Goal: Information Seeking & Learning: Learn about a topic

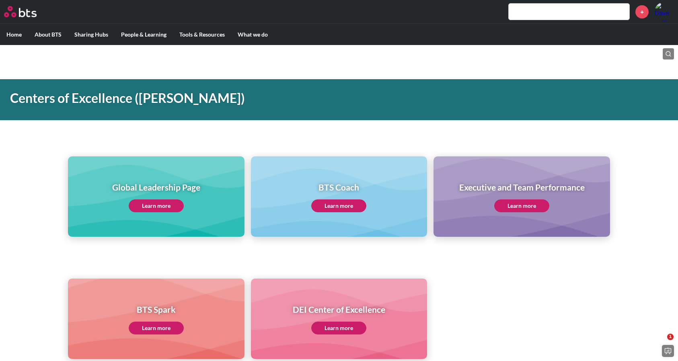
scroll to position [377, 0]
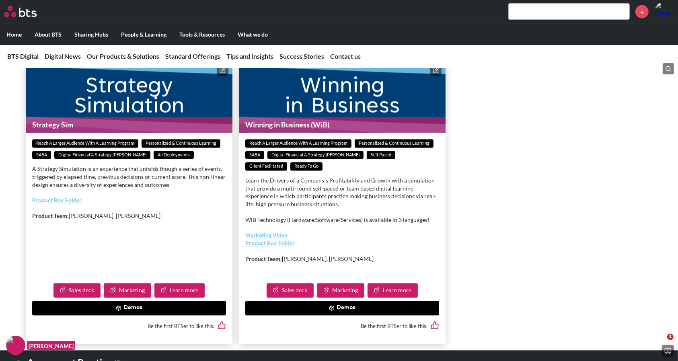
scroll to position [1480, 0]
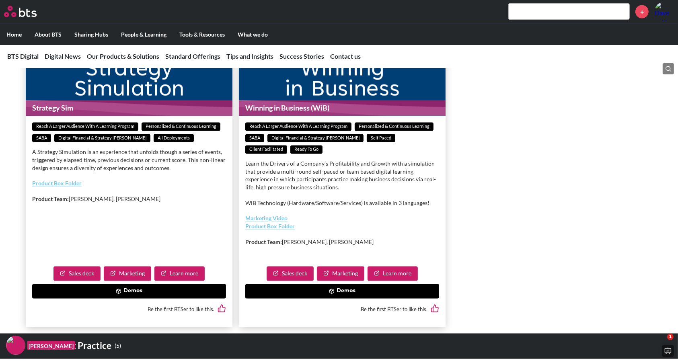
click at [341, 299] on button "Demos" at bounding box center [342, 291] width 194 height 14
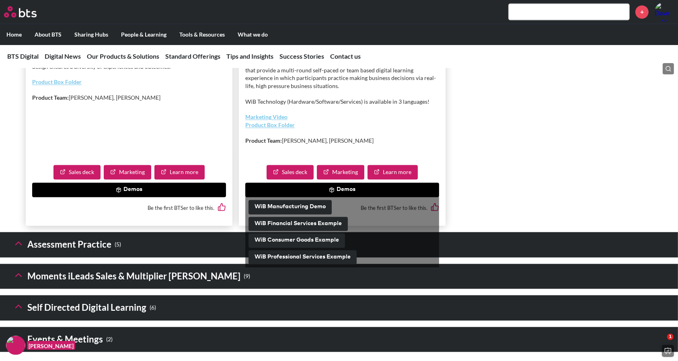
scroll to position [1607, 0]
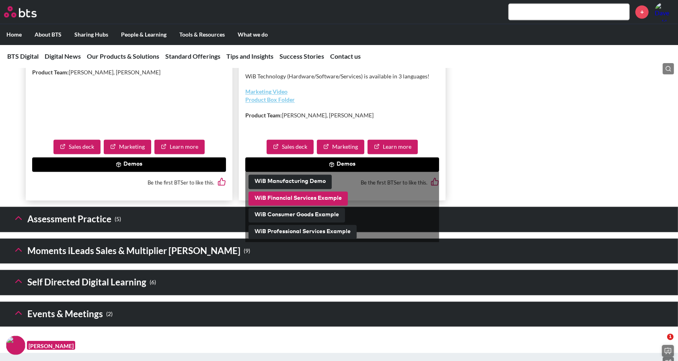
click at [302, 206] on button "WiB Financial Services Example" at bounding box center [298, 198] width 99 height 14
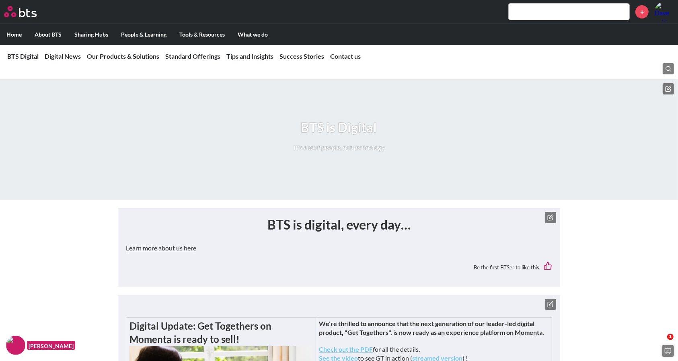
click at [138, 50] on nav "BTS Digital Digital News Our Products & Solutions Standard Offerings Tips and I…" at bounding box center [339, 56] width 678 height 23
click at [138, 52] on link "Our Products & Solutions" at bounding box center [123, 56] width 72 height 8
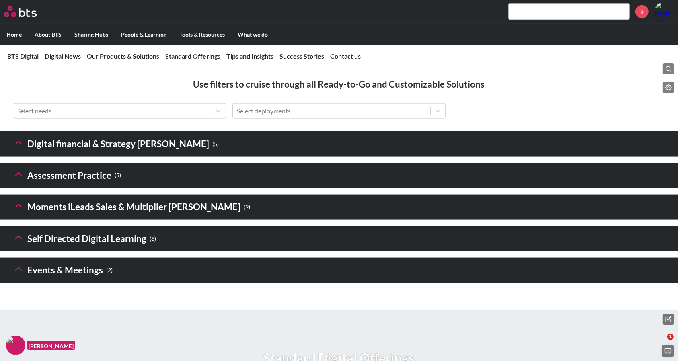
scroll to position [1087, 0]
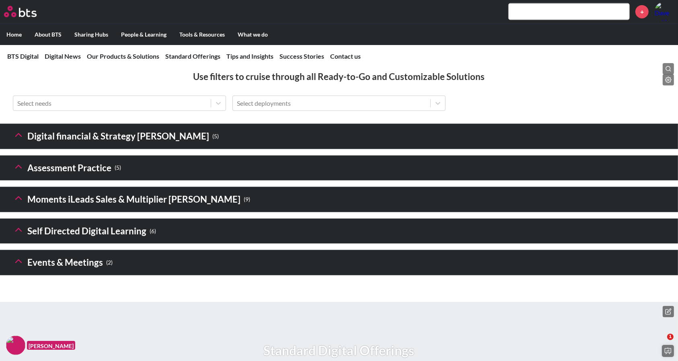
click at [17, 141] on icon at bounding box center [18, 134] width 11 height 11
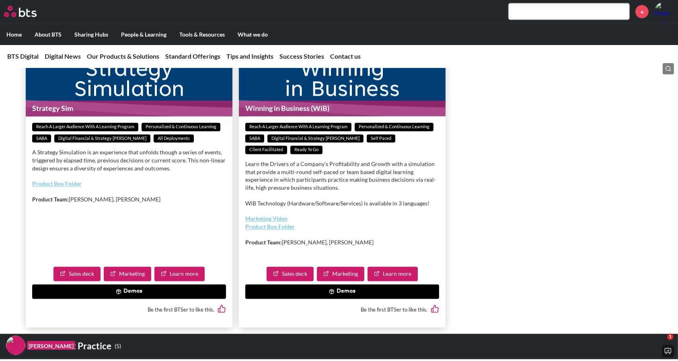
scroll to position [1479, 0]
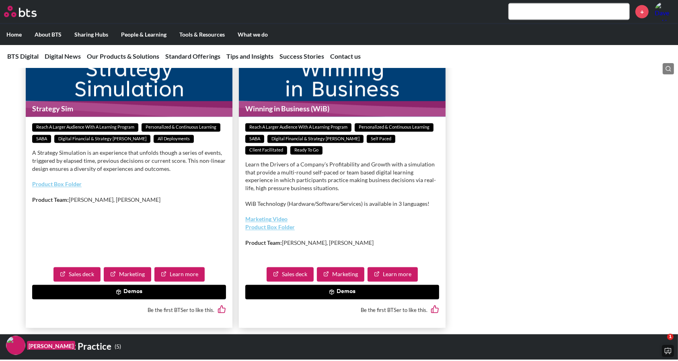
click at [335, 300] on button "Demos" at bounding box center [342, 292] width 194 height 14
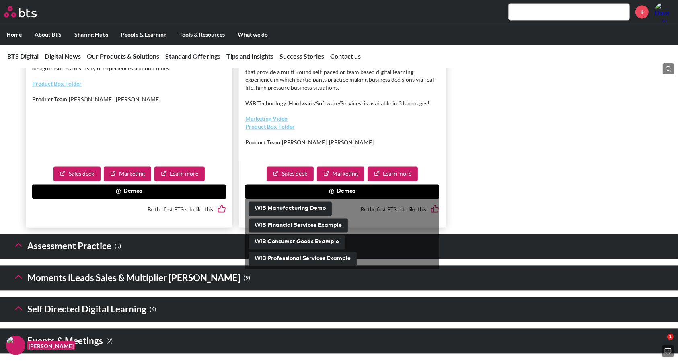
scroll to position [1580, 0]
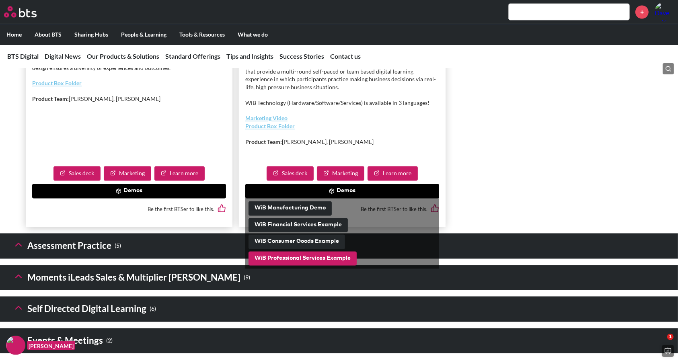
click at [301, 266] on button "WiB Professional Services Example" at bounding box center [303, 258] width 108 height 14
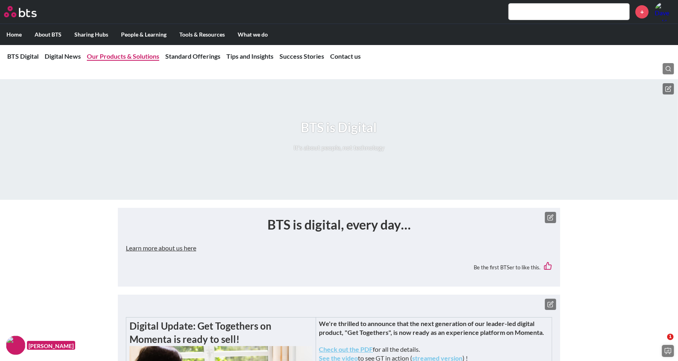
click at [140, 57] on link "Our Products & Solutions" at bounding box center [123, 56] width 72 height 8
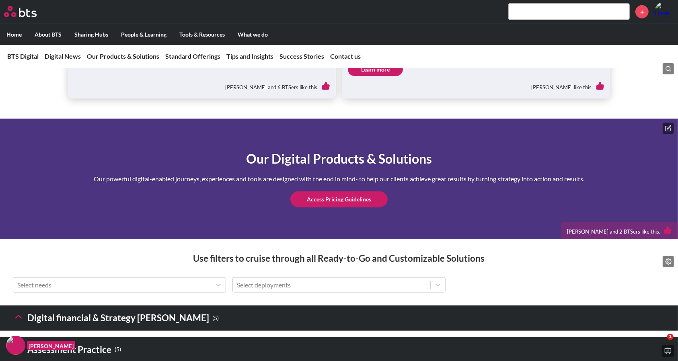
scroll to position [959, 0]
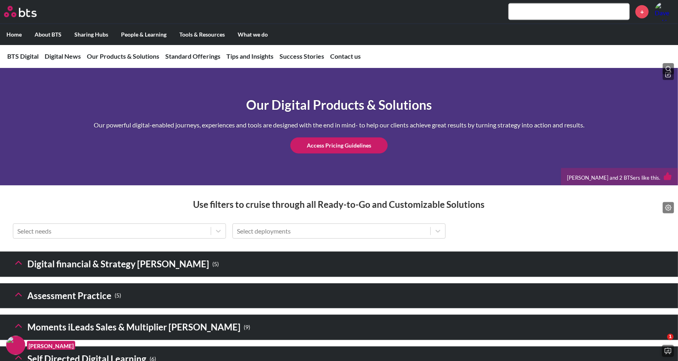
click at [20, 265] on polyline at bounding box center [19, 263] width 6 height 3
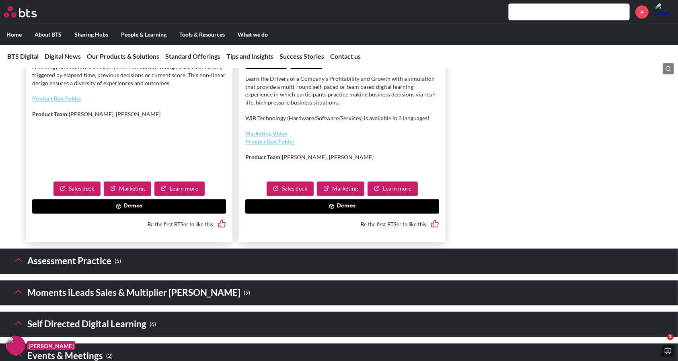
scroll to position [1575, 0]
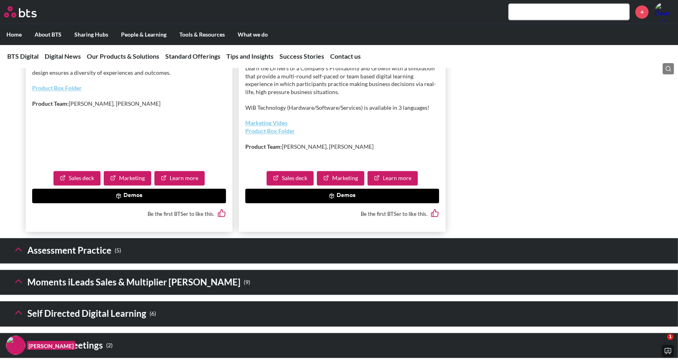
click at [335, 203] on button "Demos" at bounding box center [342, 196] width 194 height 14
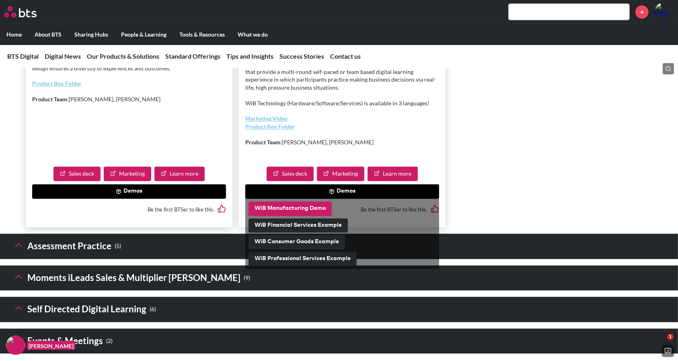
scroll to position [1583, 0]
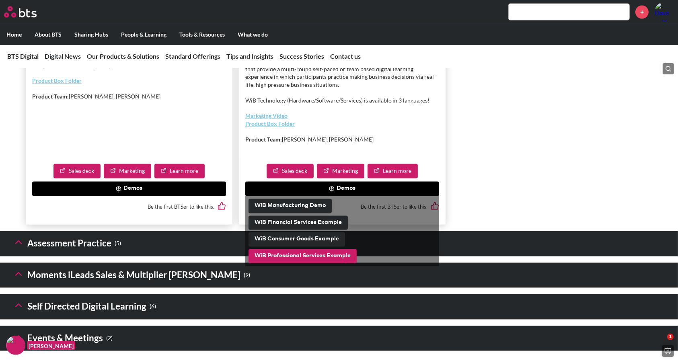
click at [304, 263] on button "WiB Professional Services Example" at bounding box center [303, 256] width 108 height 14
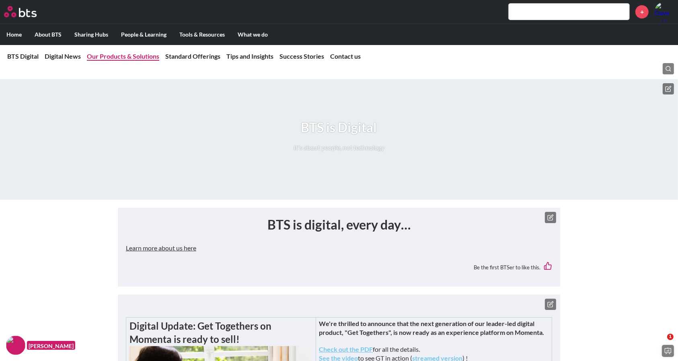
click at [122, 55] on link "Our Products & Solutions" at bounding box center [123, 56] width 72 height 8
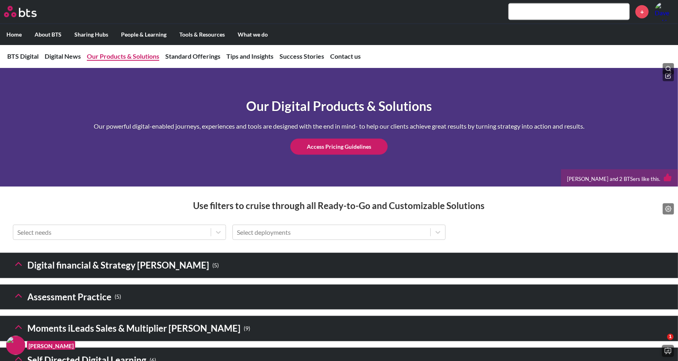
scroll to position [959, 0]
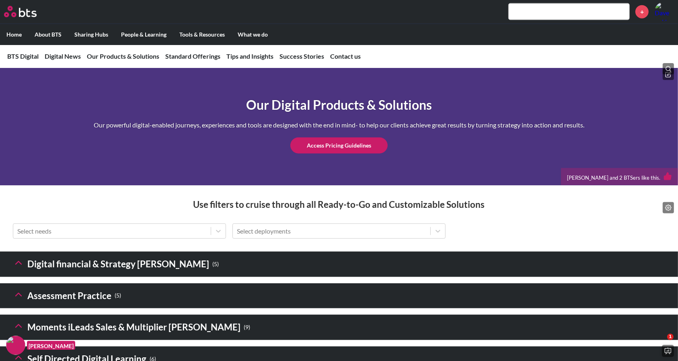
click at [16, 269] on icon at bounding box center [18, 262] width 11 height 11
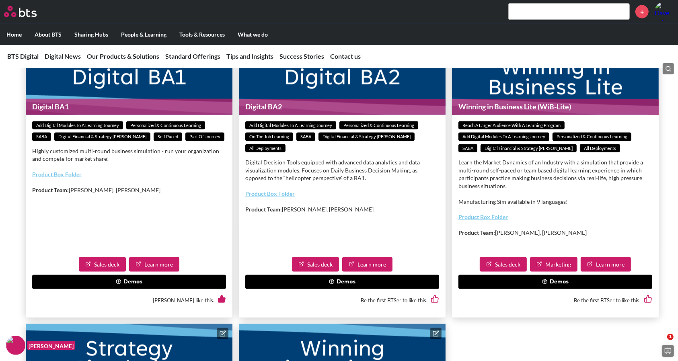
scroll to position [1211, 0]
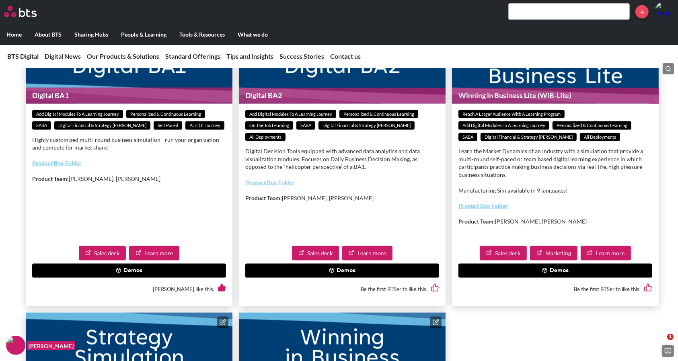
click at [550, 278] on button "Demos" at bounding box center [555, 271] width 194 height 14
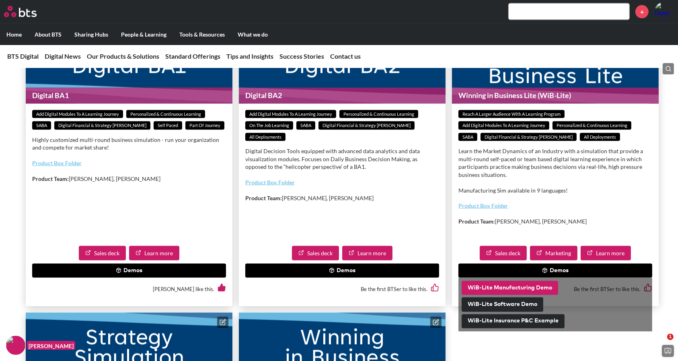
click at [513, 296] on button "WiB-Lite Manufacturing Demo" at bounding box center [510, 288] width 97 height 14
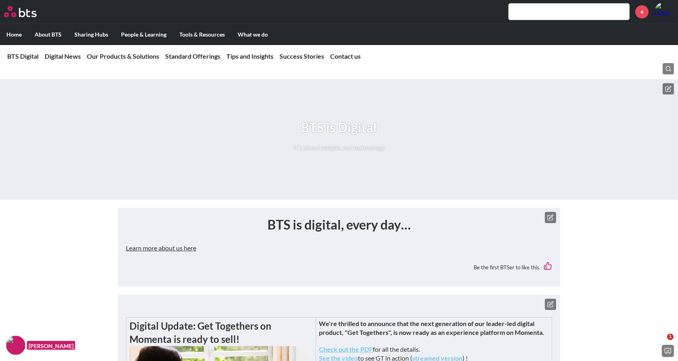
click at [120, 61] on nav "BTS Digital Digital News Our Products & Solutions Standard Offerings Tips and I…" at bounding box center [339, 56] width 678 height 23
click at [121, 60] on link "Our Products & Solutions" at bounding box center [123, 56] width 72 height 8
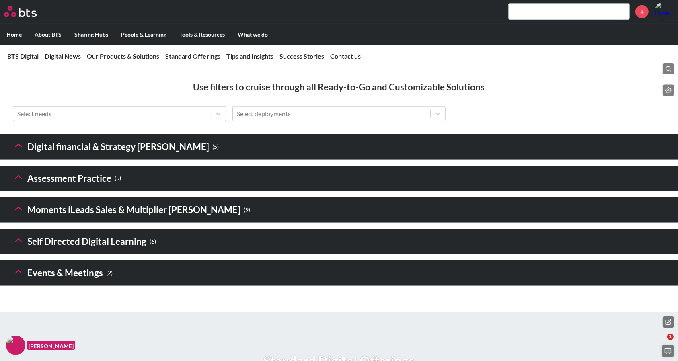
scroll to position [1084, 0]
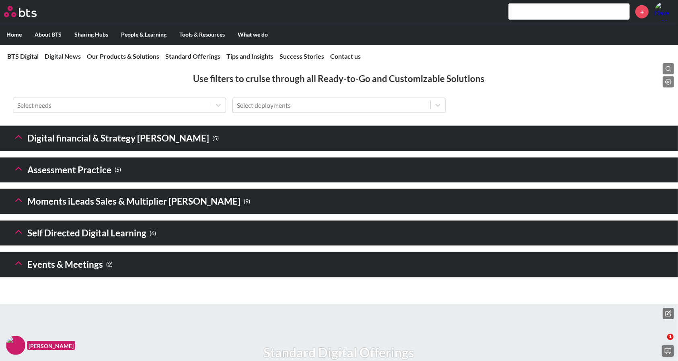
click at [21, 143] on icon at bounding box center [18, 136] width 11 height 11
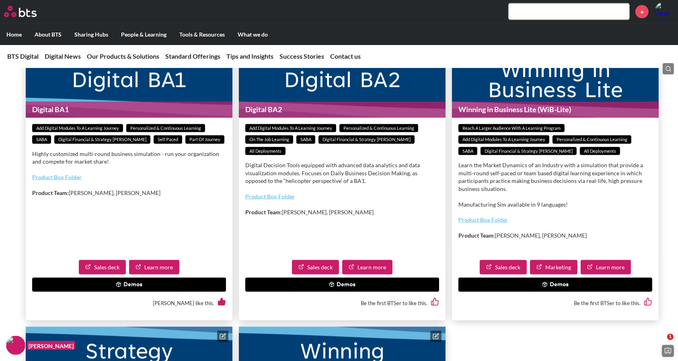
scroll to position [1200, 0]
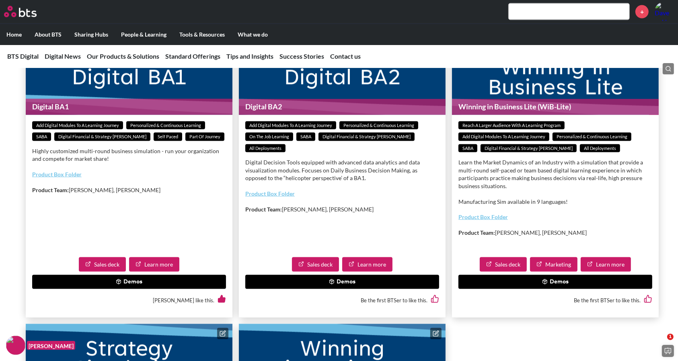
click at [553, 290] on button "Demos" at bounding box center [555, 282] width 194 height 14
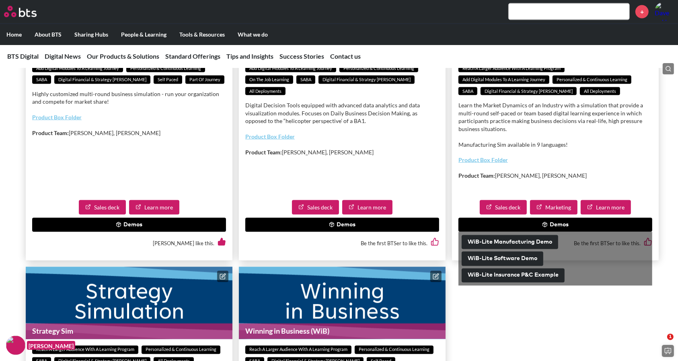
scroll to position [1261, 0]
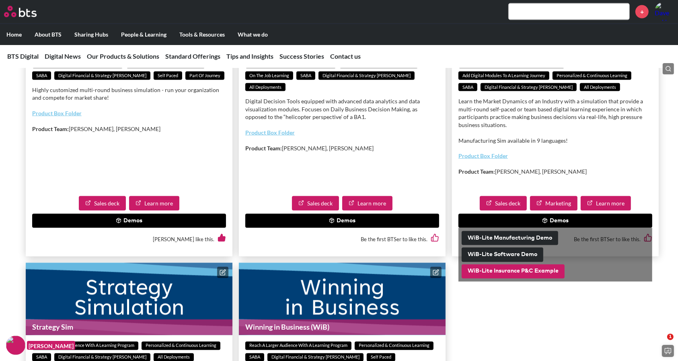
click at [526, 279] on button "WiB-Lite Insurance P&C Example" at bounding box center [513, 272] width 103 height 14
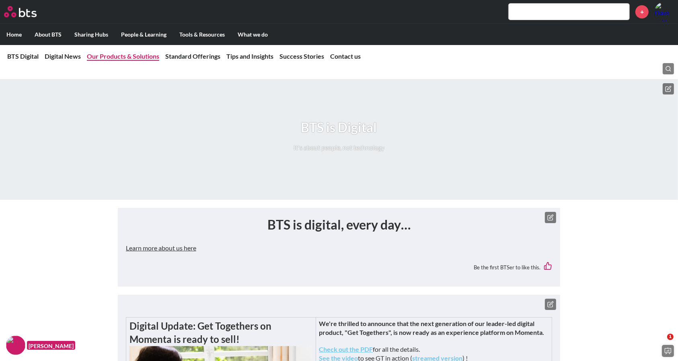
click at [113, 58] on link "Our Products & Solutions" at bounding box center [123, 56] width 72 height 8
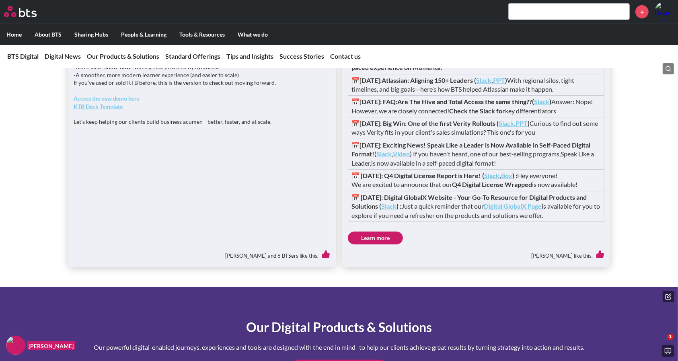
scroll to position [959, 0]
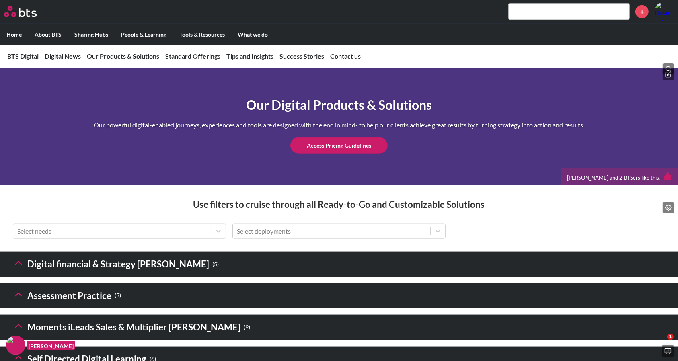
click at [17, 269] on icon at bounding box center [18, 262] width 11 height 11
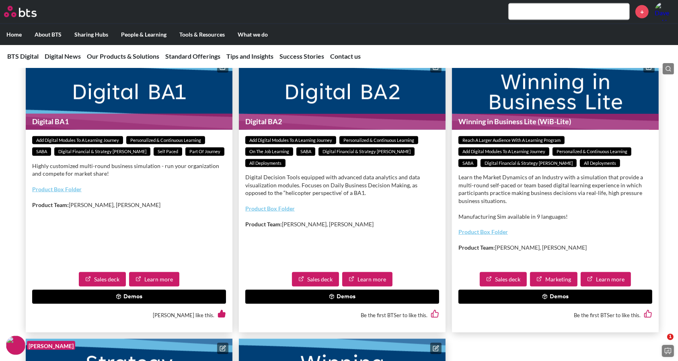
scroll to position [1189, 0]
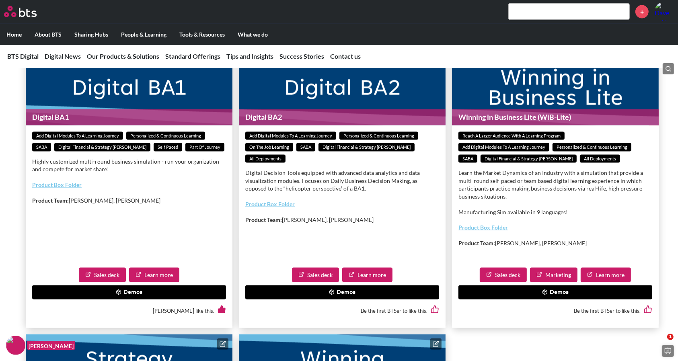
click at [563, 300] on button "Demos" at bounding box center [555, 293] width 194 height 14
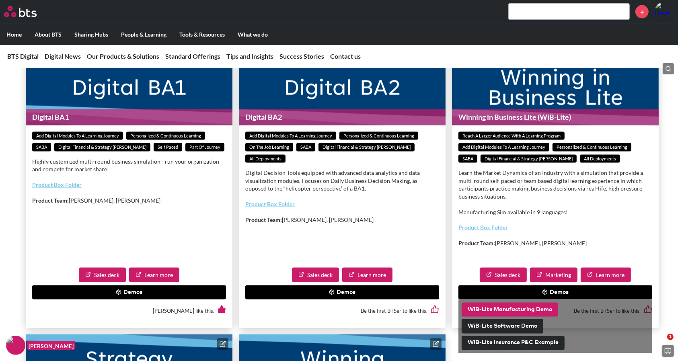
click at [521, 317] on button "WiB-Lite Manufacturing Demo" at bounding box center [510, 310] width 97 height 14
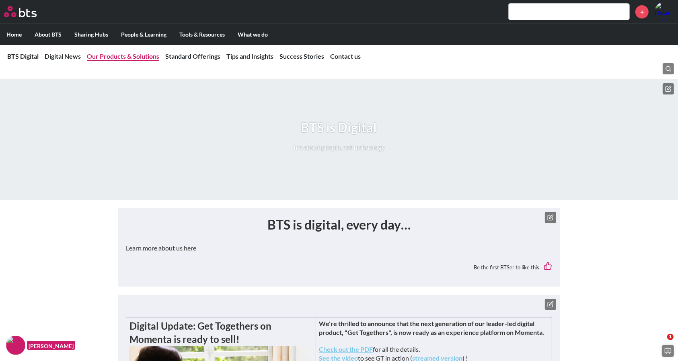
click at [108, 55] on link "Our Products & Solutions" at bounding box center [123, 56] width 72 height 8
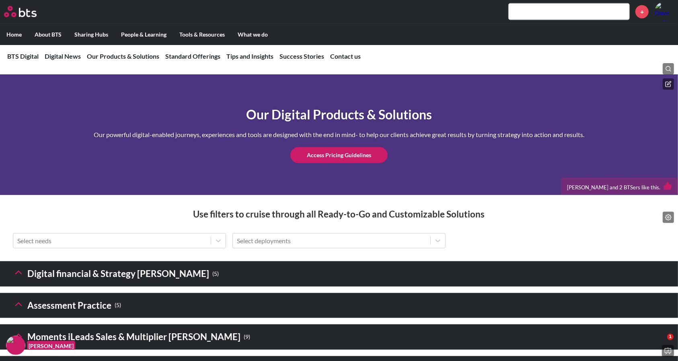
scroll to position [959, 0]
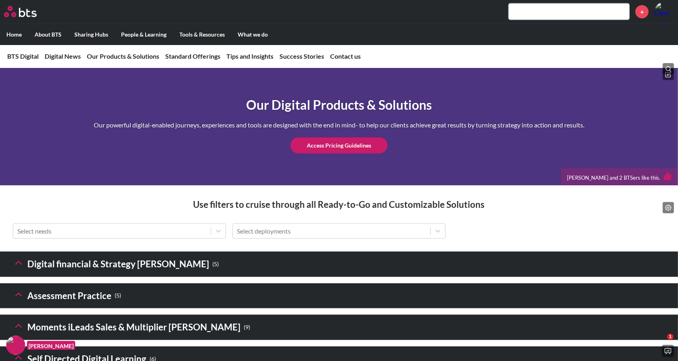
click at [19, 265] on polyline at bounding box center [19, 263] width 6 height 3
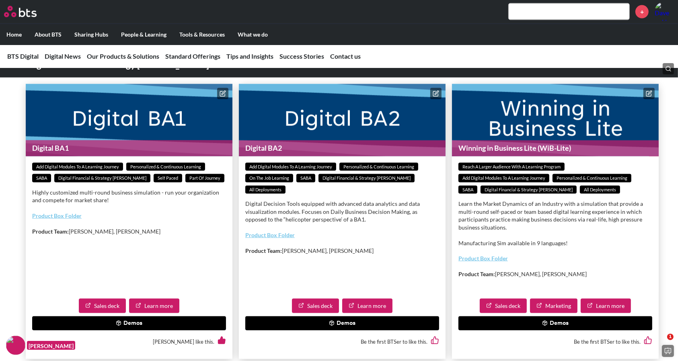
scroll to position [1223, 0]
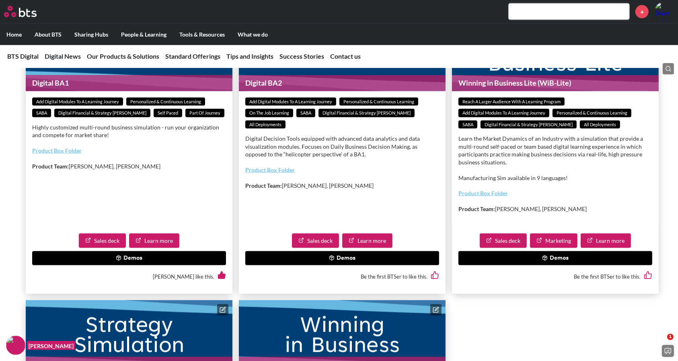
click at [550, 266] on button "Demos" at bounding box center [555, 258] width 194 height 14
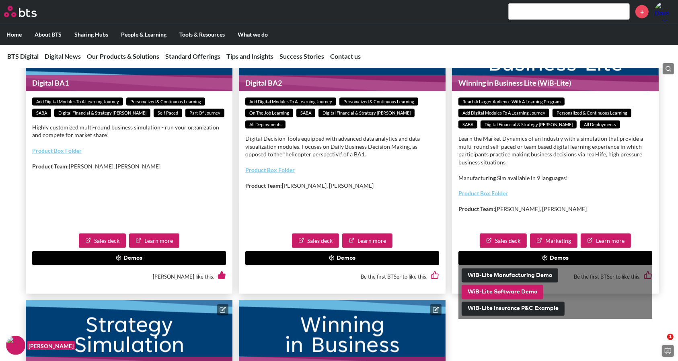
click at [511, 300] on button "WiB-Lite Software Demo" at bounding box center [503, 292] width 82 height 14
